Goal: Task Accomplishment & Management: Manage account settings

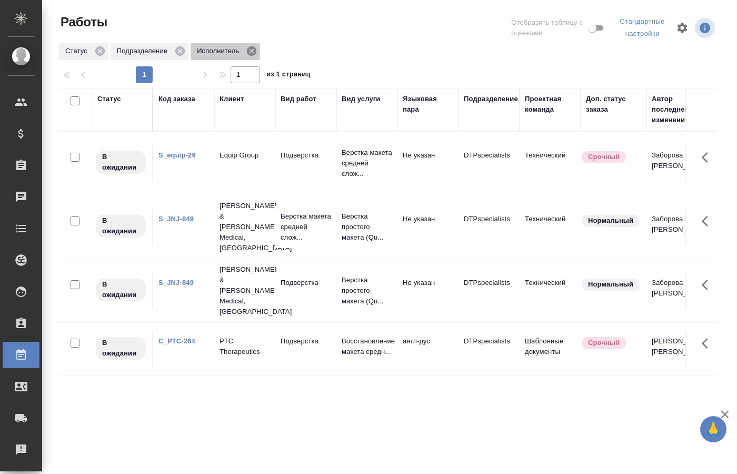
click at [254, 48] on icon at bounding box center [252, 51] width 12 height 12
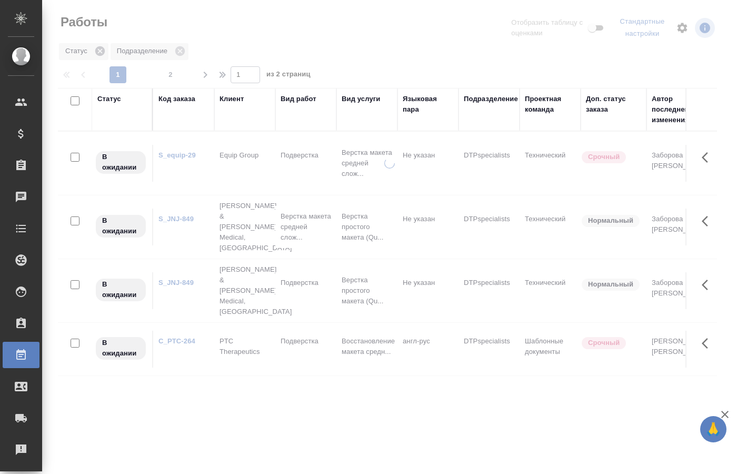
click at [96, 48] on icon at bounding box center [99, 50] width 9 height 9
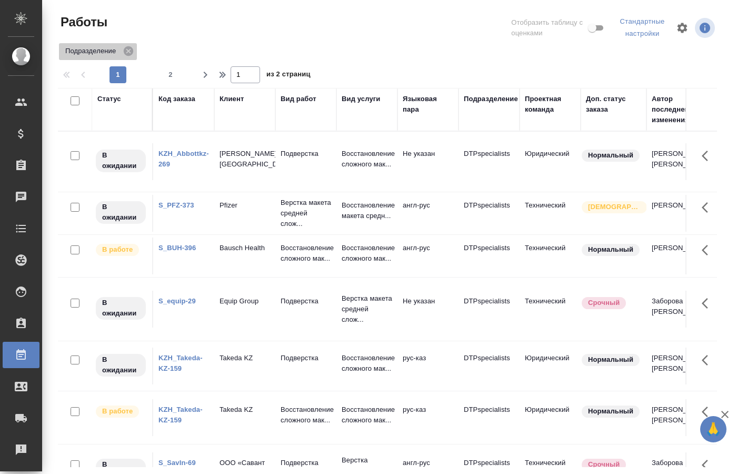
click at [100, 48] on p "Подразделение" at bounding box center [92, 51] width 54 height 11
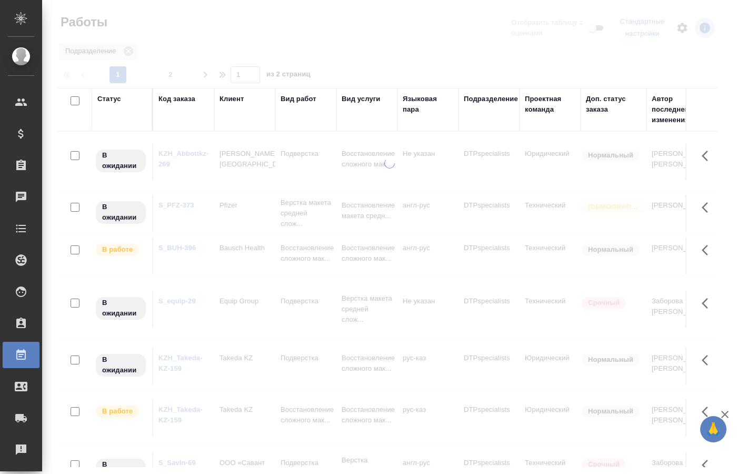
click at [119, 121] on div "Статус" at bounding box center [122, 110] width 50 height 32
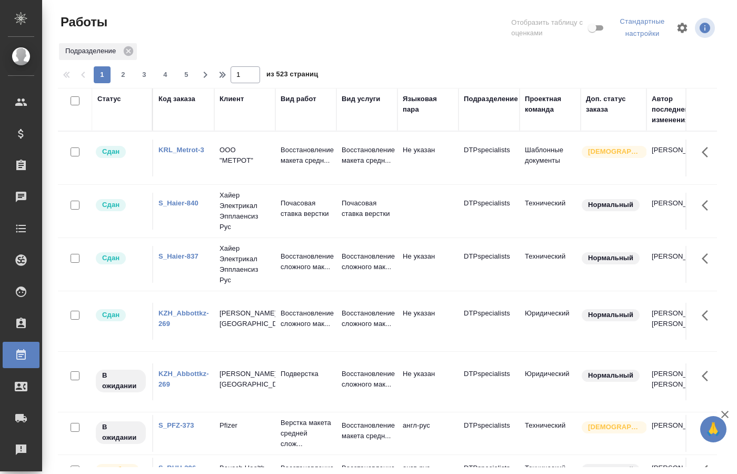
click at [132, 122] on div "Статус" at bounding box center [122, 110] width 50 height 32
click at [114, 94] on div "Статус" at bounding box center [109, 99] width 24 height 11
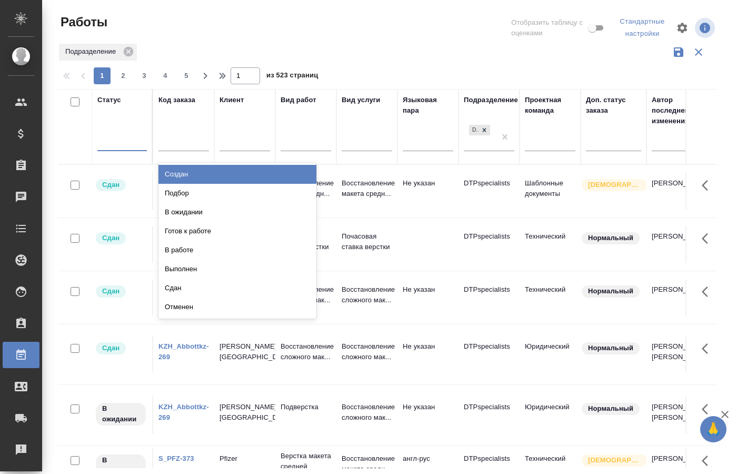
click at [138, 142] on div at bounding box center [122, 140] width 50 height 15
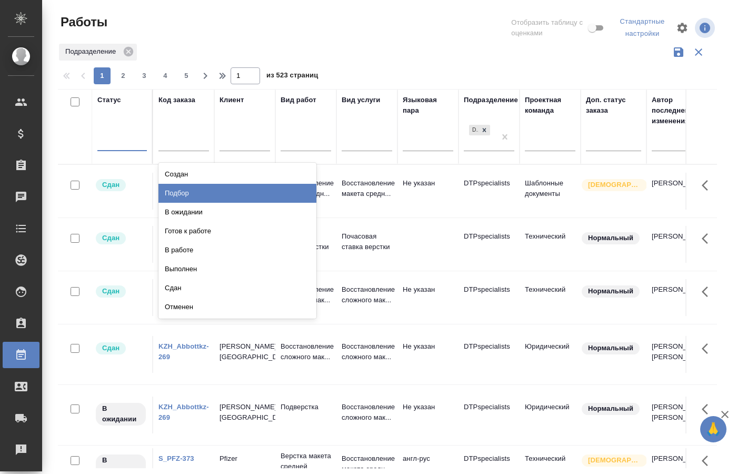
click at [194, 194] on div "Подбор" at bounding box center [238, 193] width 158 height 19
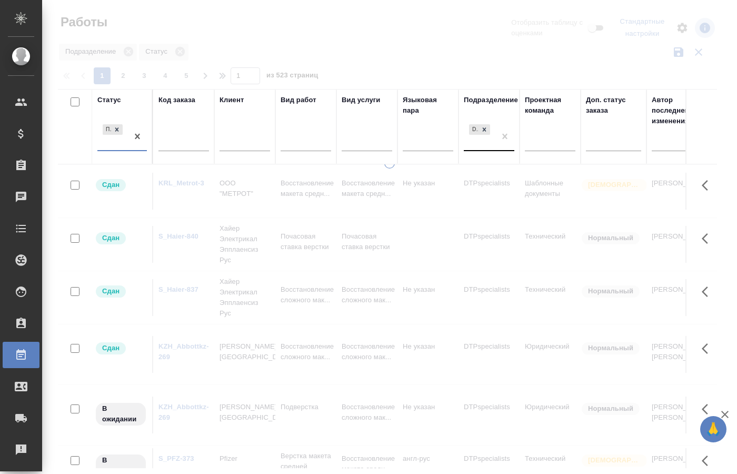
click at [487, 143] on div "DTPspecialists" at bounding box center [480, 136] width 32 height 28
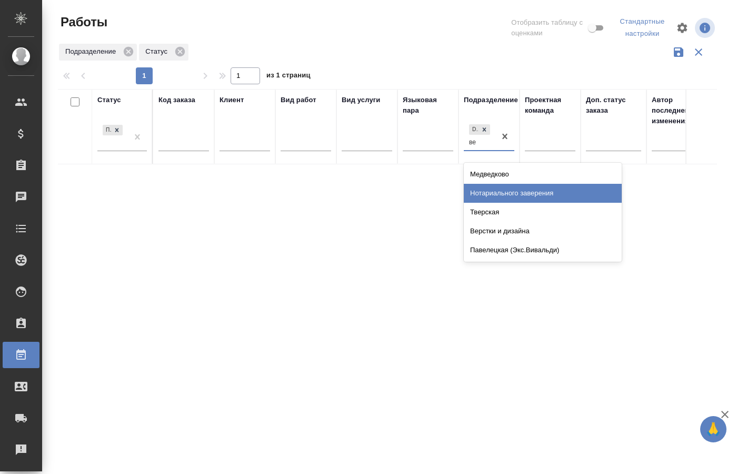
type input "вер"
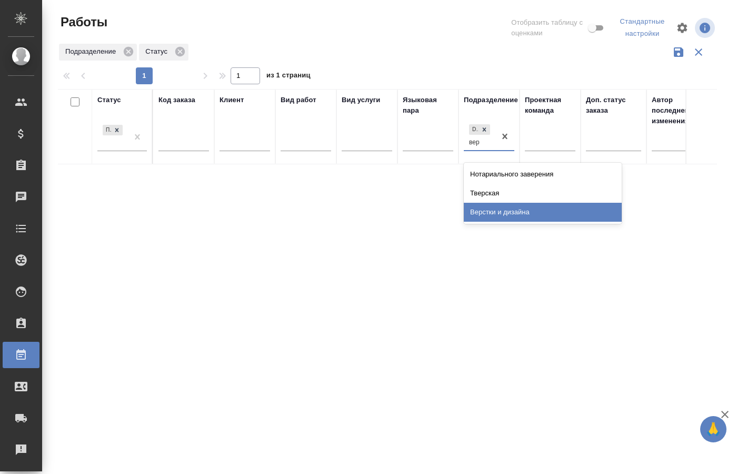
click at [500, 212] on div "Верстки и дизайна" at bounding box center [543, 212] width 158 height 19
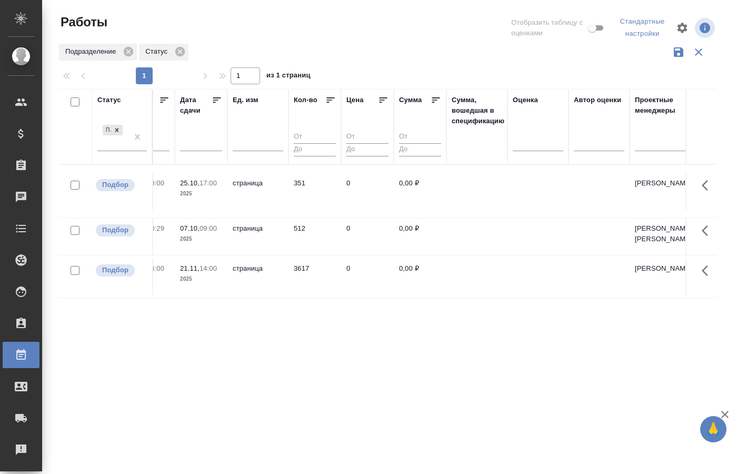
scroll to position [0, 940]
click at [269, 235] on td "страница" at bounding box center [254, 236] width 61 height 37
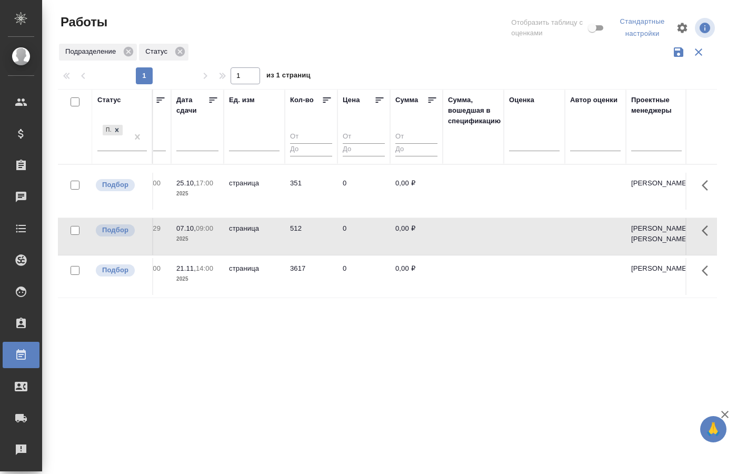
click at [269, 235] on td "страница" at bounding box center [254, 236] width 61 height 37
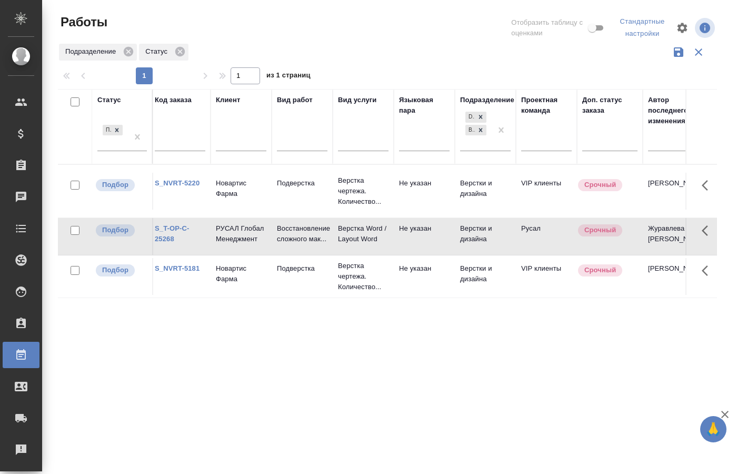
scroll to position [0, 0]
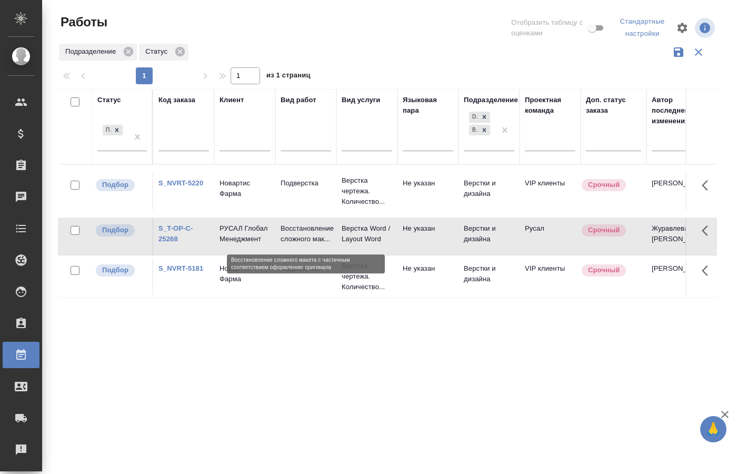
click at [294, 239] on p "Восстановление сложного мак..." at bounding box center [306, 233] width 51 height 21
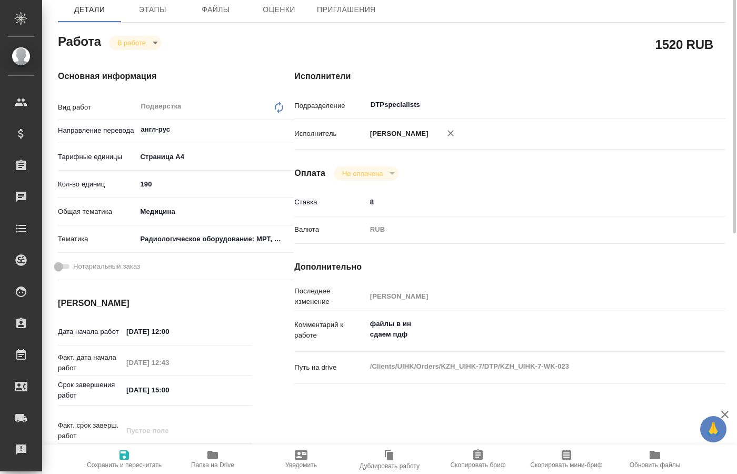
scroll to position [161, 0]
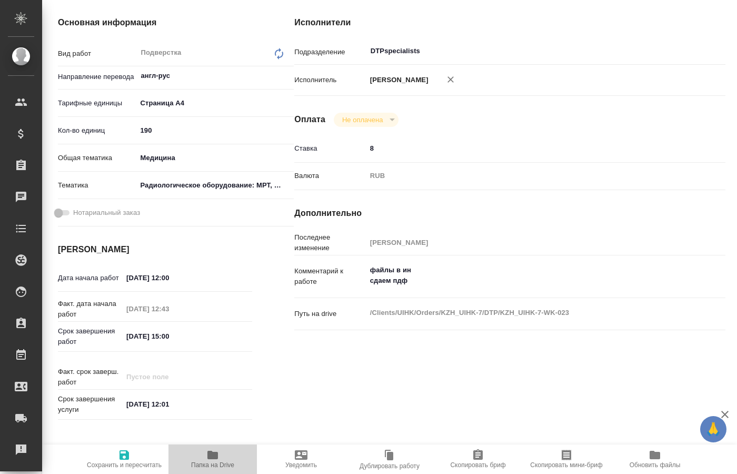
click at [203, 462] on span "Папка на Drive" at bounding box center [212, 464] width 43 height 7
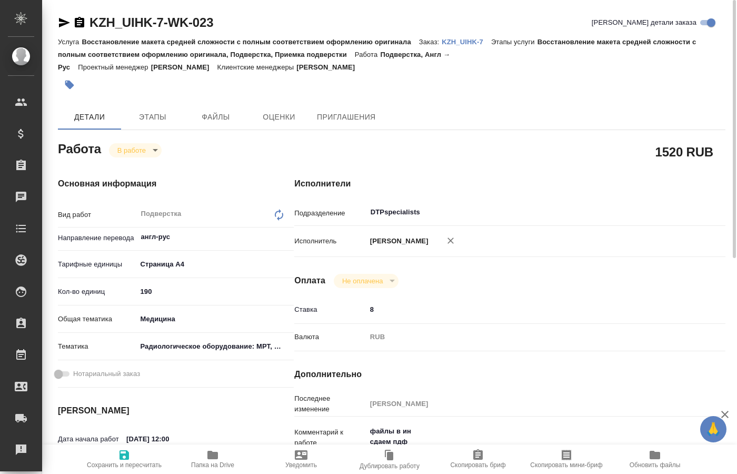
click at [144, 146] on body "🙏 .cls-1 fill:#fff; AWATERA Kucherenko Oksana Клиенты Спецификации Заказы 0 Чат…" at bounding box center [368, 237] width 737 height 474
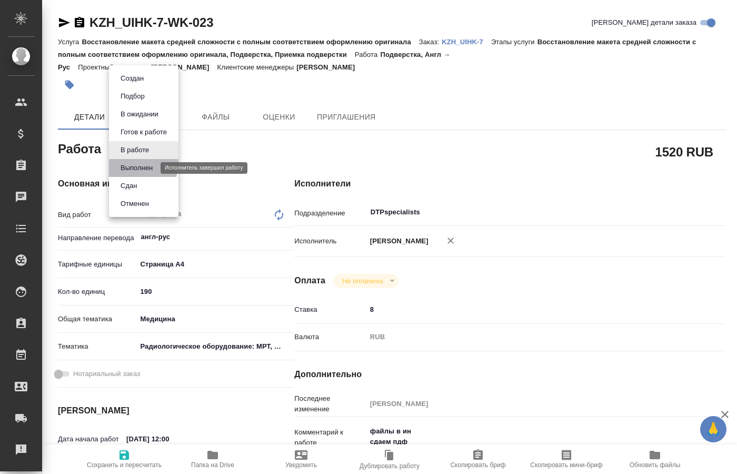
click at [139, 164] on button "Выполнен" at bounding box center [136, 168] width 38 height 12
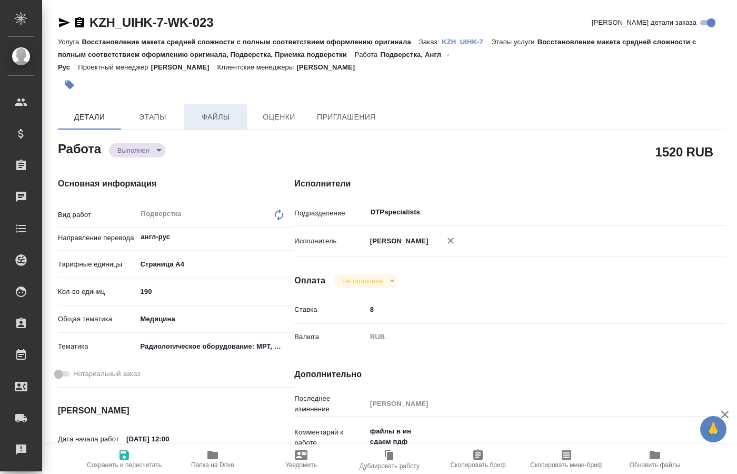
type textarea "x"
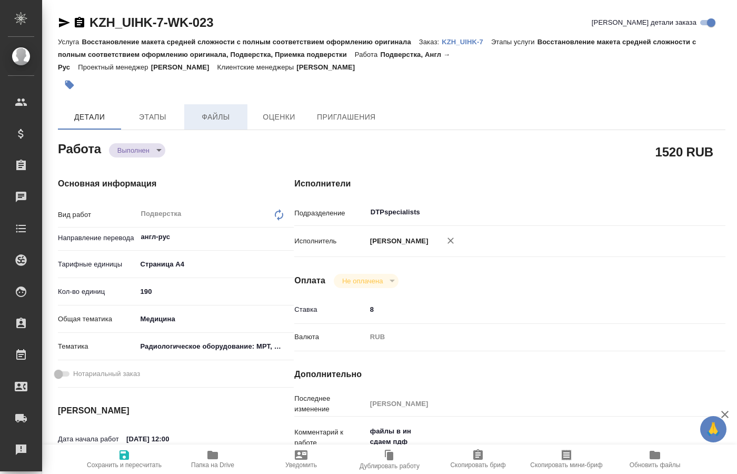
type textarea "x"
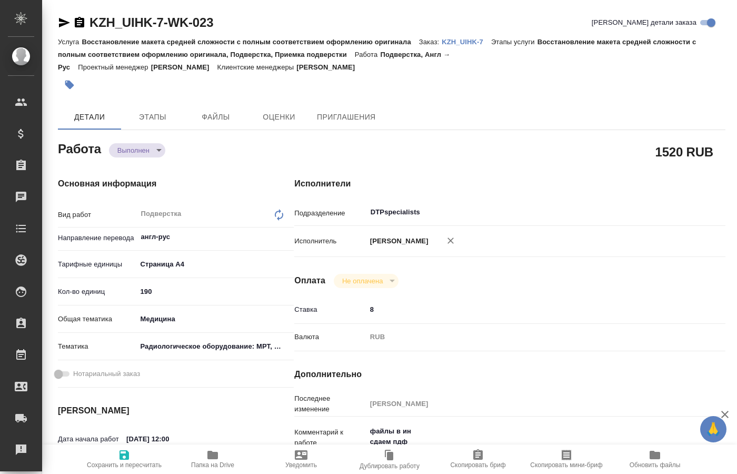
type textarea "x"
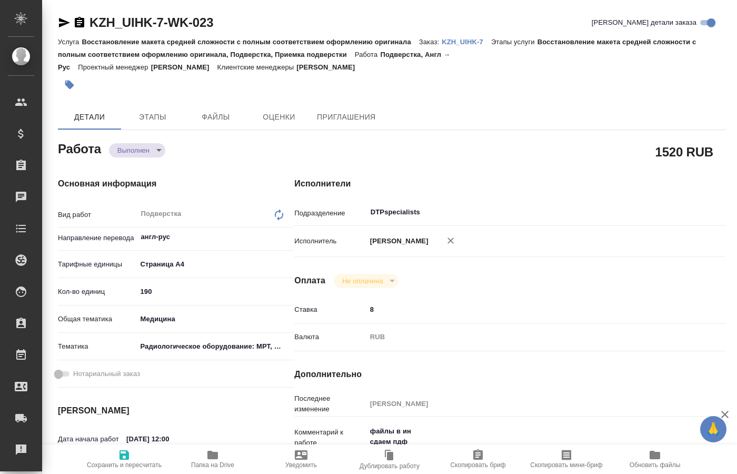
type textarea "x"
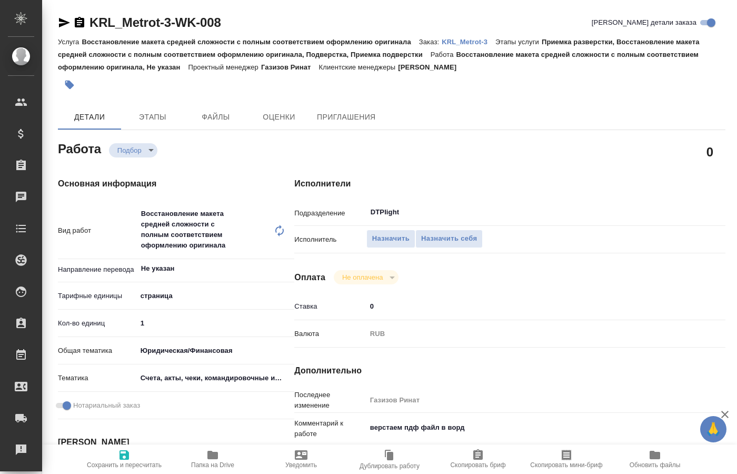
type textarea "x"
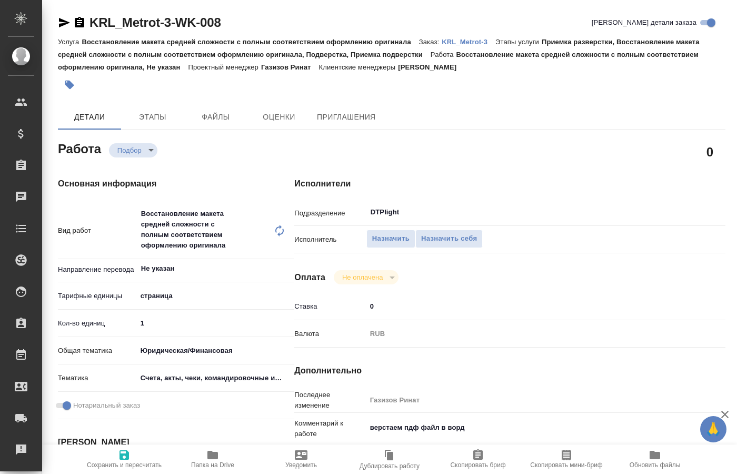
type textarea "x"
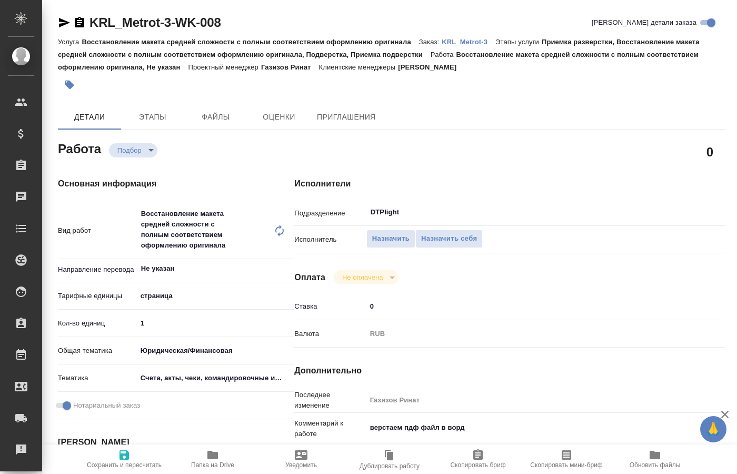
type textarea "x"
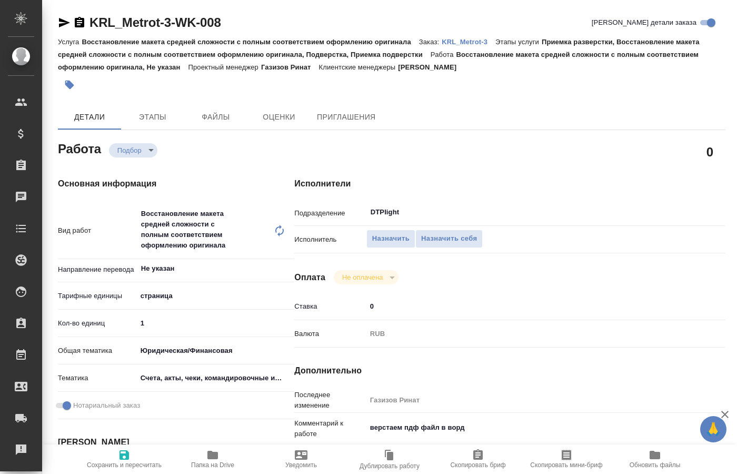
type textarea "x"
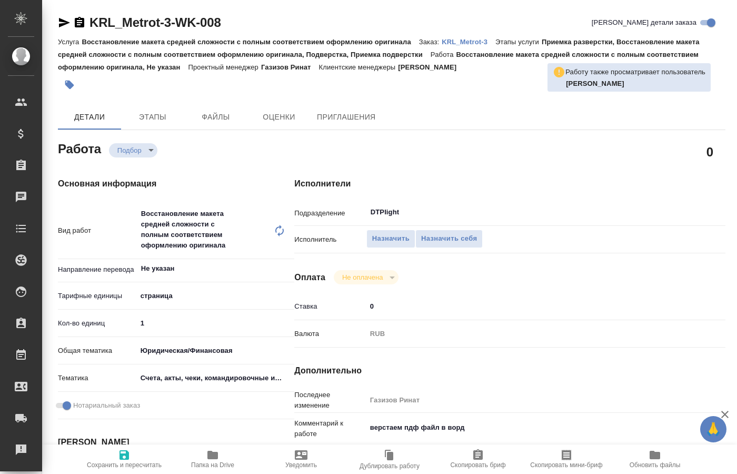
type textarea "x"
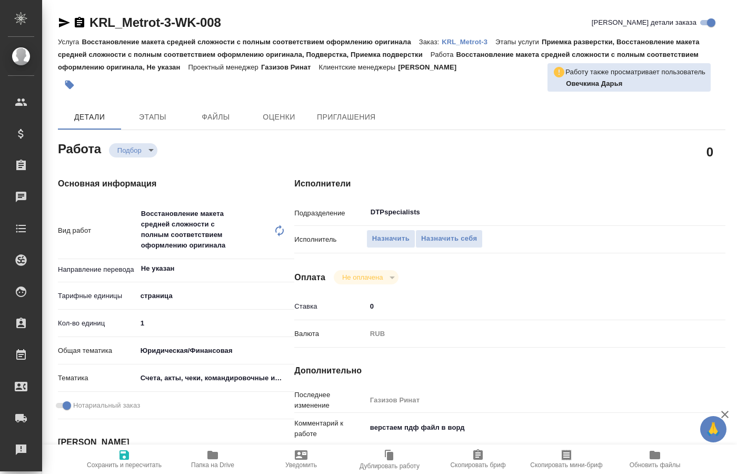
type textarea "x"
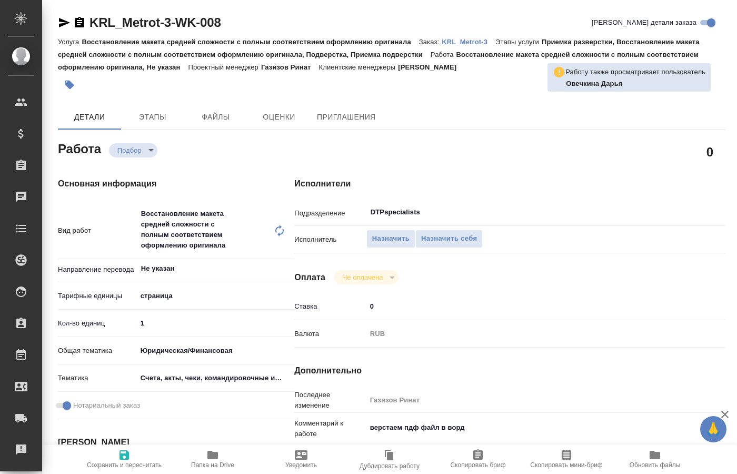
type textarea "x"
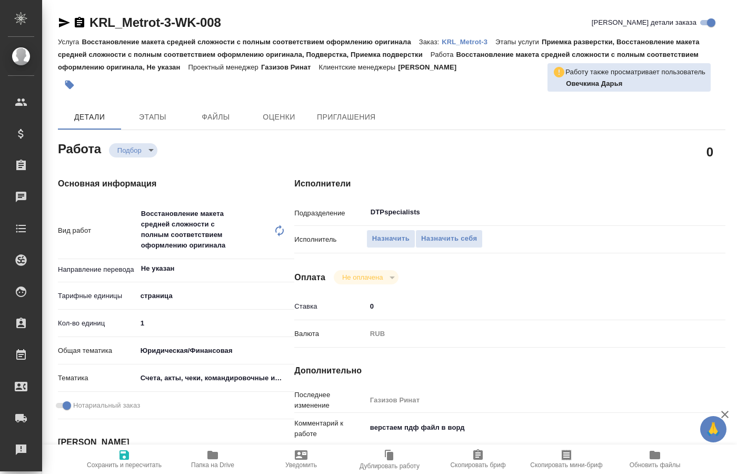
type textarea "x"
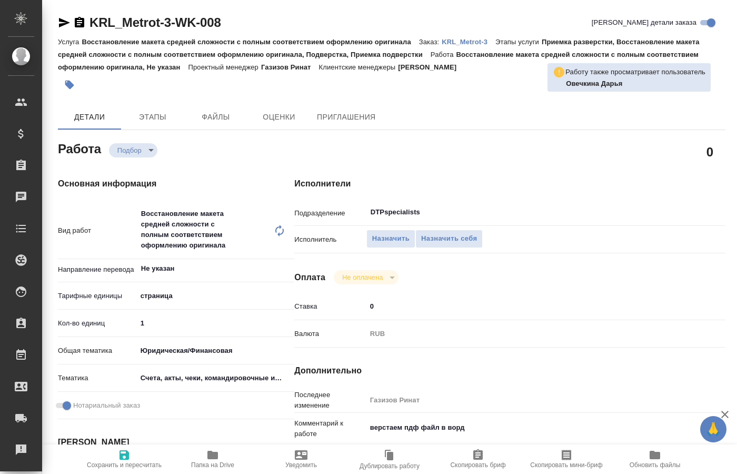
type textarea "x"
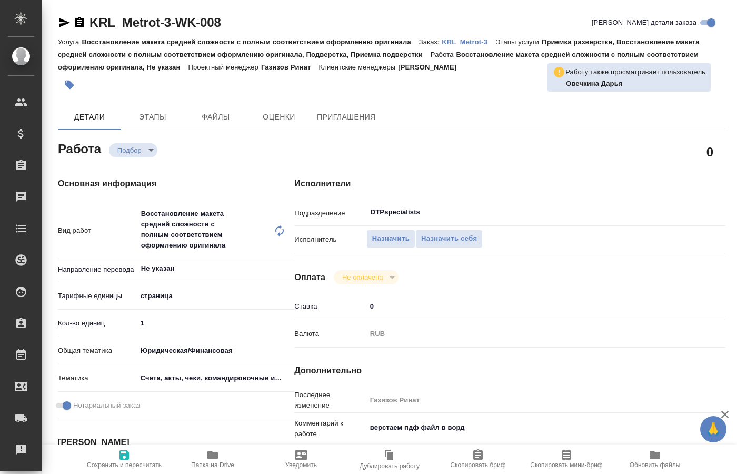
type textarea "x"
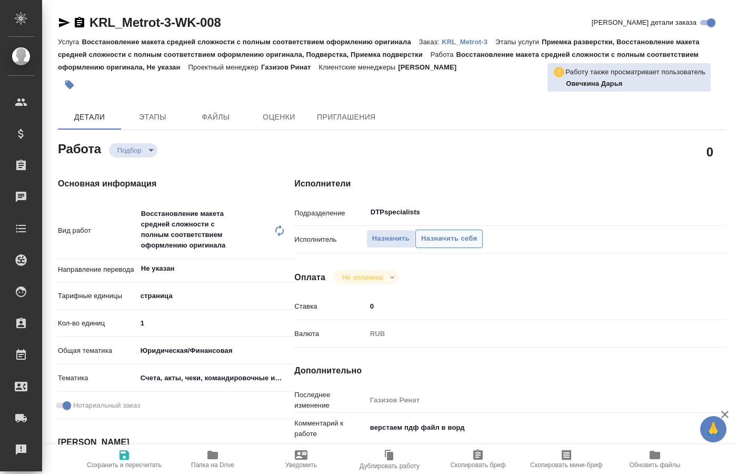
type textarea "x"
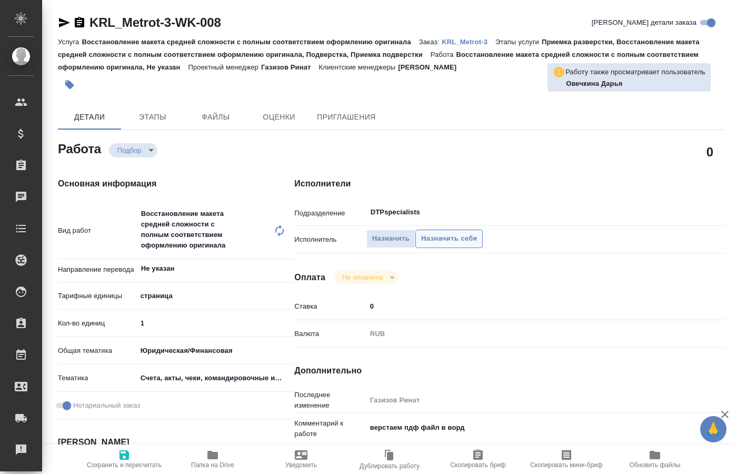
type textarea "x"
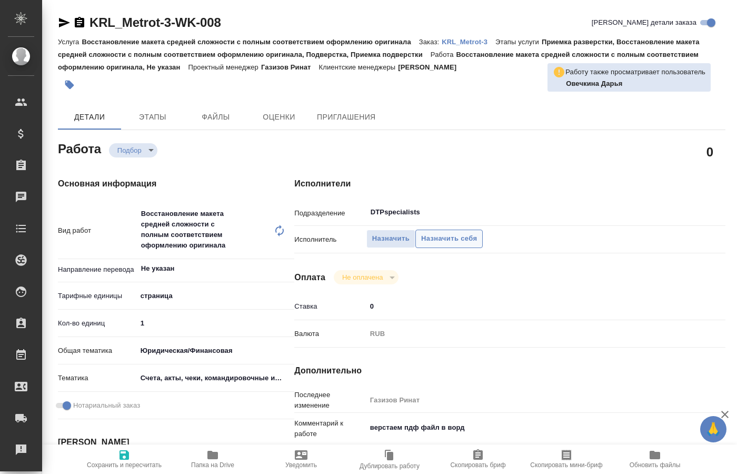
click at [471, 233] on span "Назначить себя" at bounding box center [449, 239] width 56 height 12
